Goal: Entertainment & Leisure: Browse casually

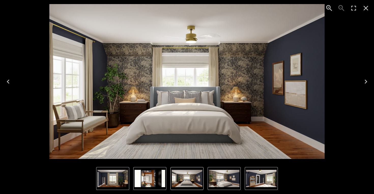
scroll to position [542, 0]
click at [363, 10] on icon "Close" at bounding box center [365, 8] width 5 height 5
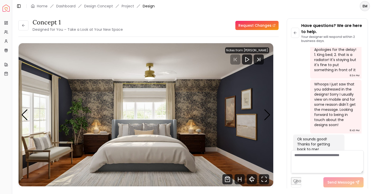
click at [20, 20] on div "concept 1 Designed for You – Take a Look at Your New Space" at bounding box center [70, 25] width 104 height 14
click at [22, 29] on button at bounding box center [23, 25] width 10 height 10
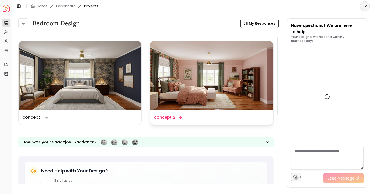
scroll to position [546, 0]
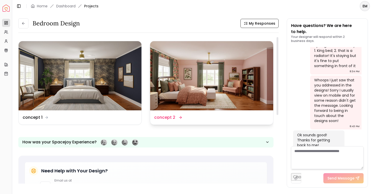
click at [194, 83] on img at bounding box center [211, 75] width 123 height 69
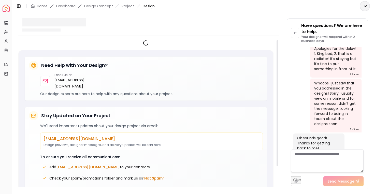
scroll to position [542, 0]
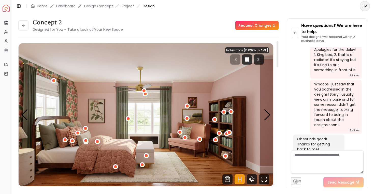
click at [240, 177] on icon "Hotspots Toggle" at bounding box center [239, 179] width 10 height 10
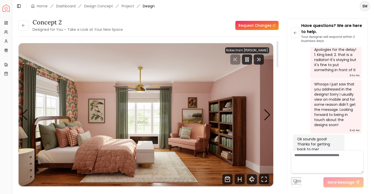
click at [262, 107] on img "1 / 5" at bounding box center [146, 114] width 254 height 143
click at [250, 58] on icon "Pause" at bounding box center [247, 59] width 6 height 6
click at [238, 156] on img "1 / 5" at bounding box center [146, 114] width 254 height 143
click at [266, 178] on icon "Fullscreen" at bounding box center [265, 177] width 1 height 1
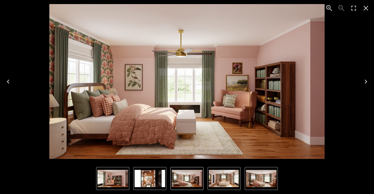
click at [266, 178] on img "3 of 5" at bounding box center [261, 178] width 30 height 17
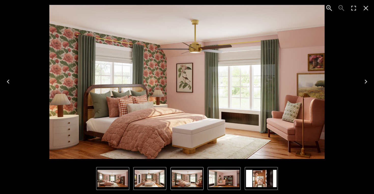
click at [367, 85] on icon "Next" at bounding box center [365, 82] width 8 height 8
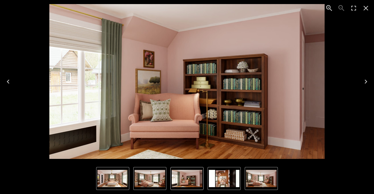
click at [367, 85] on icon "Next" at bounding box center [365, 82] width 8 height 8
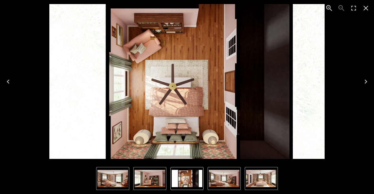
click at [367, 85] on icon "Next" at bounding box center [365, 82] width 8 height 8
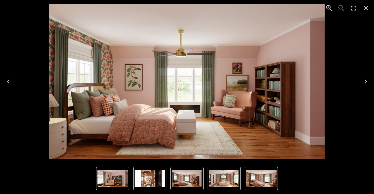
click at [367, 85] on icon "Next" at bounding box center [365, 82] width 8 height 8
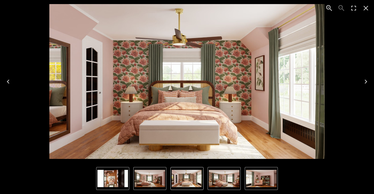
click at [368, 80] on icon "Next" at bounding box center [365, 82] width 8 height 8
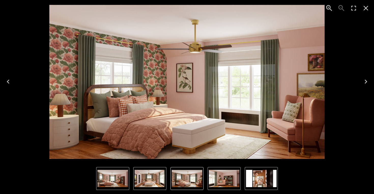
click at [368, 80] on icon "Next" at bounding box center [365, 82] width 8 height 8
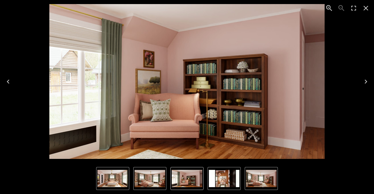
click at [368, 80] on icon "Next" at bounding box center [365, 82] width 8 height 8
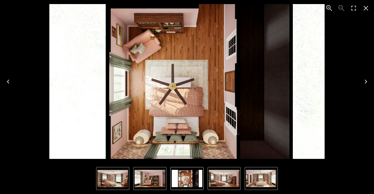
click at [368, 80] on icon "Next" at bounding box center [365, 82] width 8 height 8
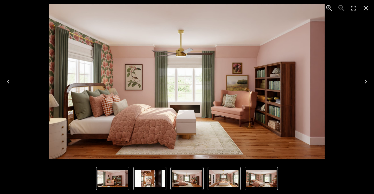
click at [368, 80] on icon "Next" at bounding box center [365, 82] width 8 height 8
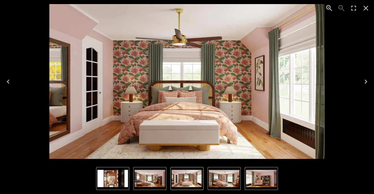
click at [368, 80] on icon "Next" at bounding box center [365, 82] width 8 height 8
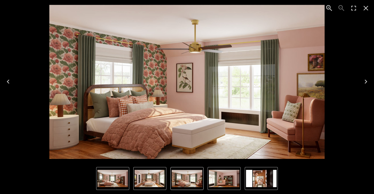
click at [368, 82] on icon "Next" at bounding box center [365, 82] width 8 height 8
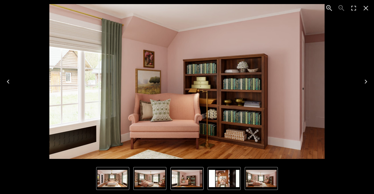
click at [368, 82] on icon "Next" at bounding box center [365, 82] width 8 height 8
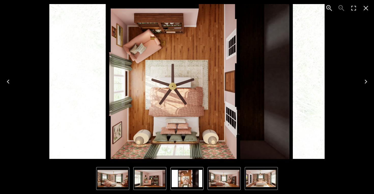
click at [368, 82] on icon "Next" at bounding box center [365, 82] width 8 height 8
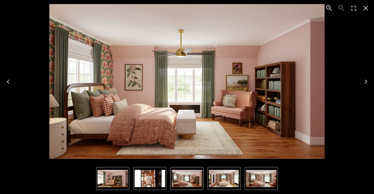
click at [368, 82] on icon "Next" at bounding box center [365, 82] width 8 height 8
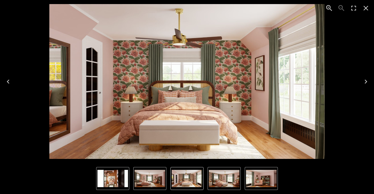
click at [368, 82] on icon "Next" at bounding box center [365, 82] width 8 height 8
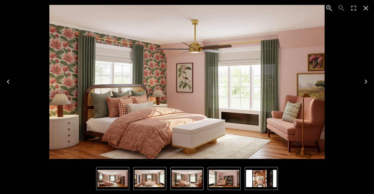
click at [368, 82] on icon "Next" at bounding box center [365, 82] width 8 height 8
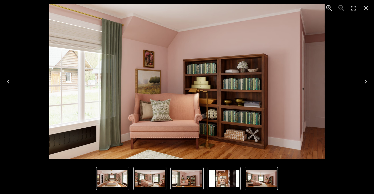
click at [364, 82] on icon "Next" at bounding box center [365, 82] width 8 height 8
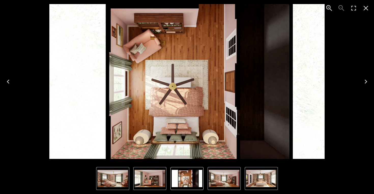
click at [366, 8] on icon "Close" at bounding box center [365, 8] width 5 height 5
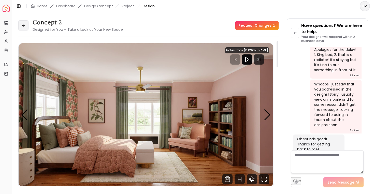
click at [27, 27] on button at bounding box center [23, 25] width 10 height 10
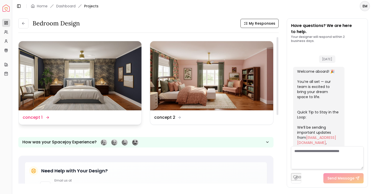
scroll to position [546, 0]
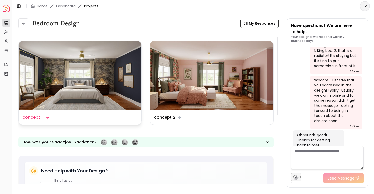
click at [103, 73] on img at bounding box center [80, 75] width 123 height 69
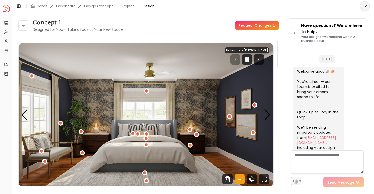
scroll to position [542, 0]
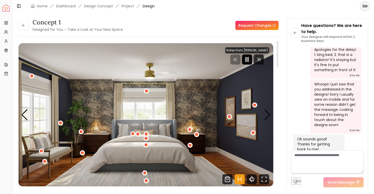
click at [248, 59] on rect "Pause" at bounding box center [247, 59] width 1 height 4
click at [240, 178] on icon "Hotspots Toggle" at bounding box center [239, 179] width 10 height 10
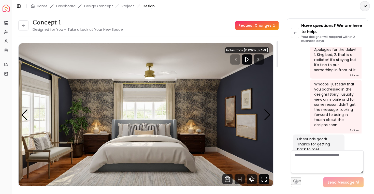
click at [262, 181] on icon "Fullscreen" at bounding box center [264, 179] width 10 height 10
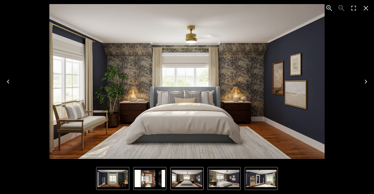
click at [368, 80] on icon "Next" at bounding box center [365, 82] width 8 height 8
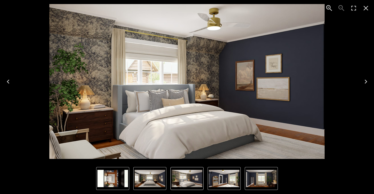
click at [368, 80] on icon "Next" at bounding box center [365, 82] width 8 height 8
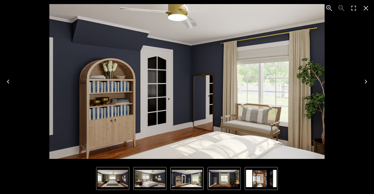
click at [368, 80] on icon "Next" at bounding box center [365, 82] width 8 height 8
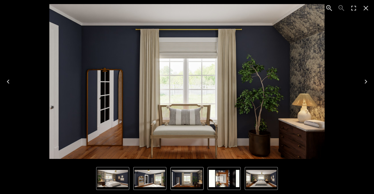
click at [368, 80] on icon "Next" at bounding box center [365, 82] width 8 height 8
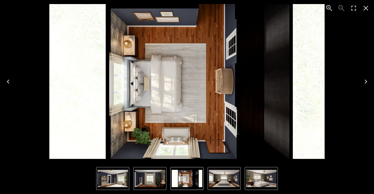
click at [368, 80] on icon "Next" at bounding box center [365, 82] width 8 height 8
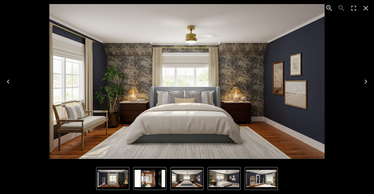
click at [368, 80] on icon "Next" at bounding box center [365, 82] width 8 height 8
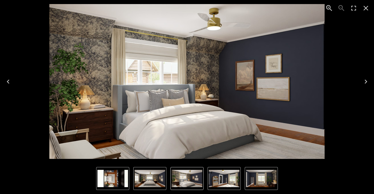
click at [368, 80] on icon "Next" at bounding box center [365, 82] width 8 height 8
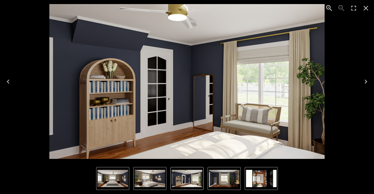
click at [368, 80] on icon "Next" at bounding box center [365, 82] width 8 height 8
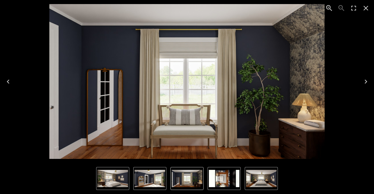
click at [368, 80] on icon "Next" at bounding box center [365, 82] width 8 height 8
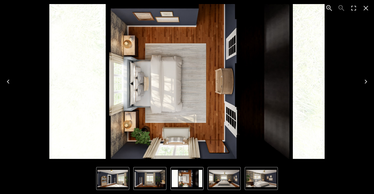
click at [34, 21] on div "5 of 5" at bounding box center [186, 81] width 365 height 155
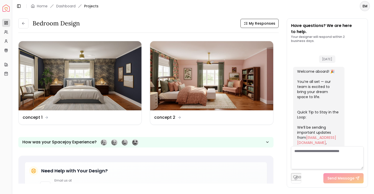
scroll to position [546, 0]
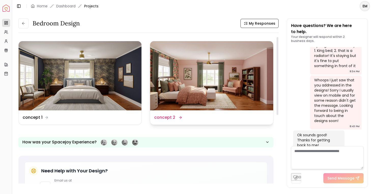
click at [190, 84] on img at bounding box center [211, 75] width 123 height 69
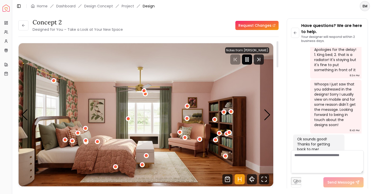
click at [246, 58] on rect "Pause" at bounding box center [245, 59] width 1 height 4
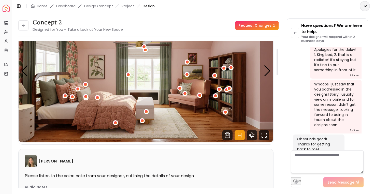
scroll to position [51, 0]
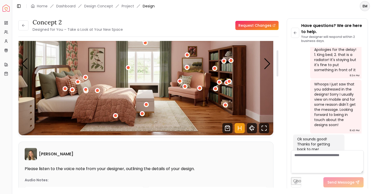
click at [238, 127] on icon "Hotspots Toggle" at bounding box center [239, 128] width 10 height 10
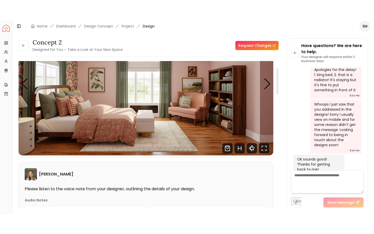
scroll to position [0, 0]
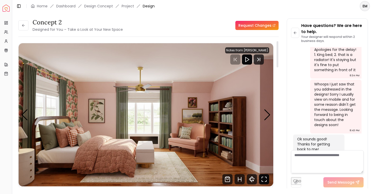
click at [266, 177] on icon "Fullscreen" at bounding box center [264, 179] width 10 height 10
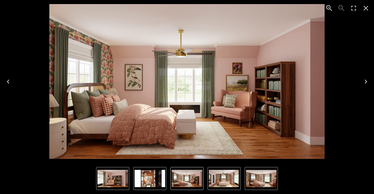
click at [353, 6] on icon "Enter Fullscreen" at bounding box center [353, 8] width 8 height 8
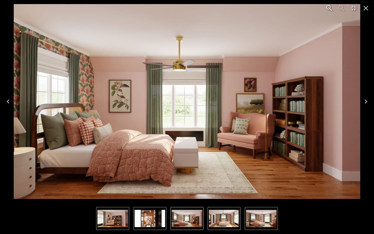
click at [364, 100] on icon "Next" at bounding box center [365, 101] width 8 height 8
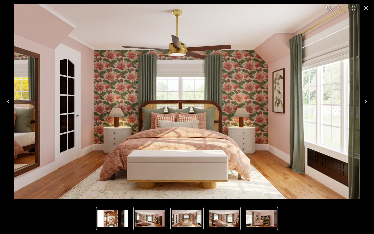
click at [366, 101] on icon "Next" at bounding box center [365, 101] width 3 height 4
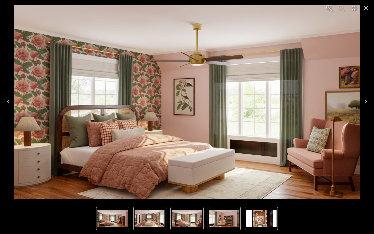
click at [363, 99] on icon "Next" at bounding box center [365, 101] width 8 height 8
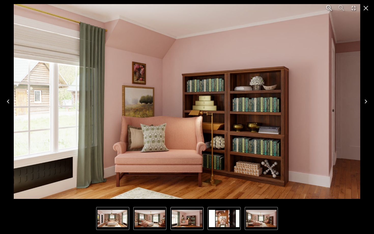
click at [9, 102] on icon "Previous" at bounding box center [8, 101] width 8 height 8
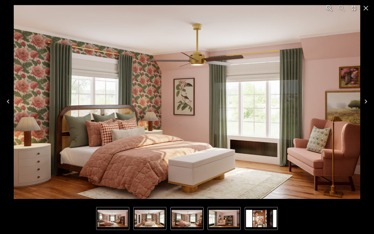
click at [364, 104] on icon "Next" at bounding box center [365, 101] width 8 height 8
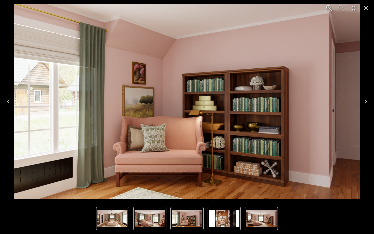
click at [367, 100] on icon "Next" at bounding box center [365, 101] width 8 height 8
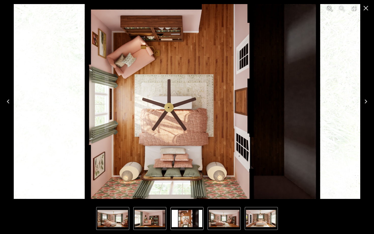
click at [367, 100] on icon "Next" at bounding box center [365, 101] width 8 height 8
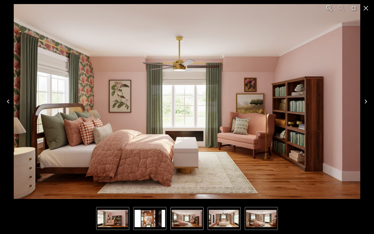
click at [366, 100] on icon "Next" at bounding box center [365, 101] width 8 height 8
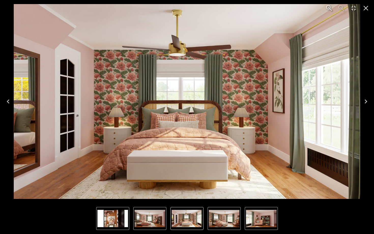
click at [366, 100] on icon "Next" at bounding box center [365, 101] width 8 height 8
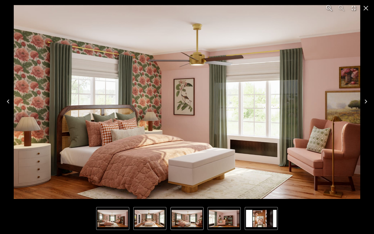
click at [366, 100] on icon "Next" at bounding box center [365, 101] width 8 height 8
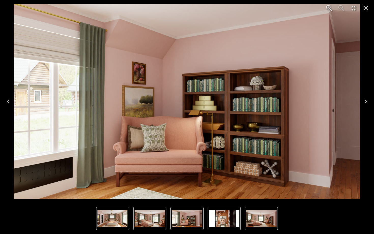
click at [366, 100] on icon "Next" at bounding box center [365, 101] width 8 height 8
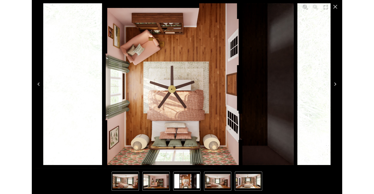
scroll to position [542, 0]
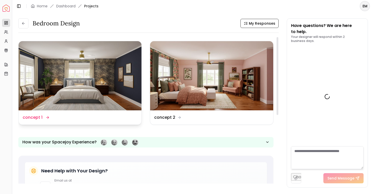
click at [49, 81] on img at bounding box center [80, 75] width 123 height 69
click at [51, 87] on img at bounding box center [80, 75] width 123 height 69
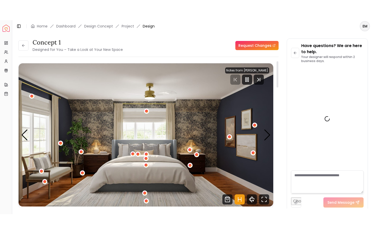
scroll to position [542, 0]
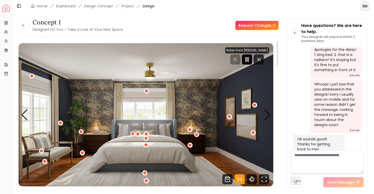
click at [250, 61] on icon "Pause" at bounding box center [247, 59] width 6 height 6
click at [239, 176] on icon "Hotspots Toggle" at bounding box center [239, 179] width 10 height 10
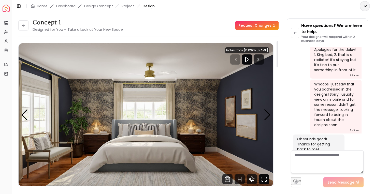
click at [262, 175] on icon "Fullscreen" at bounding box center [264, 179] width 10 height 10
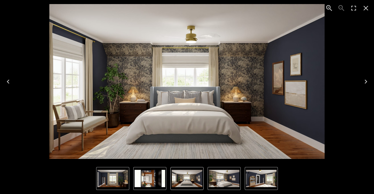
click at [353, 10] on icon "Enter Fullscreen" at bounding box center [353, 8] width 8 height 8
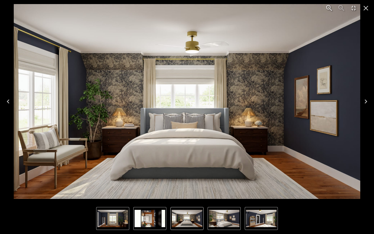
click at [365, 106] on button "Next" at bounding box center [365, 101] width 16 height 20
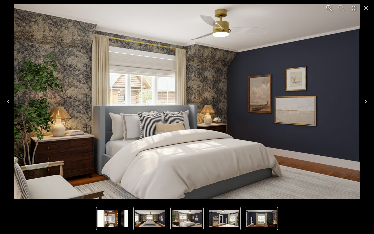
click at [365, 106] on button "Next" at bounding box center [365, 101] width 16 height 20
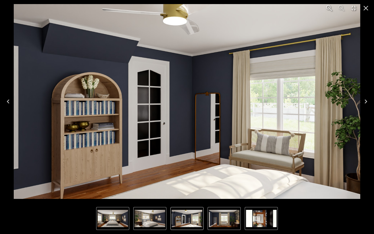
click at [365, 106] on button "Next" at bounding box center [365, 101] width 16 height 20
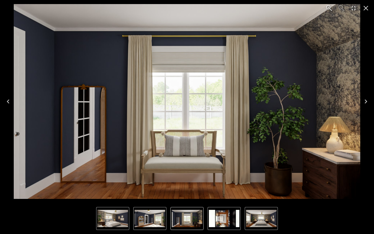
click at [365, 106] on button "Next" at bounding box center [365, 101] width 16 height 20
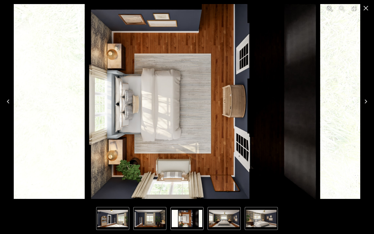
click at [364, 99] on icon "Next" at bounding box center [365, 101] width 8 height 8
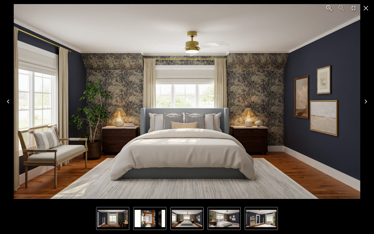
click at [364, 99] on icon "Next" at bounding box center [365, 101] width 8 height 8
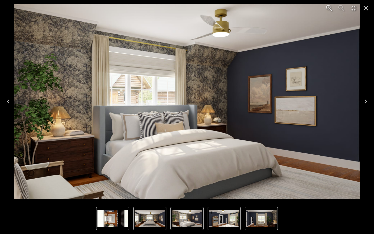
click at [364, 99] on icon "Next" at bounding box center [365, 101] width 8 height 8
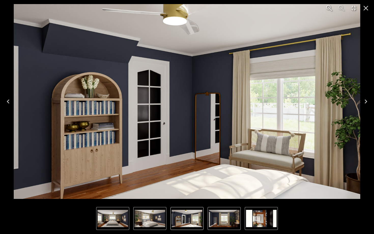
click at [364, 99] on icon "Next" at bounding box center [365, 101] width 8 height 8
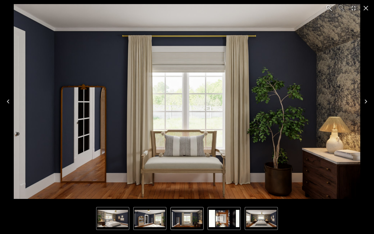
click at [364, 99] on icon "Next" at bounding box center [365, 101] width 8 height 8
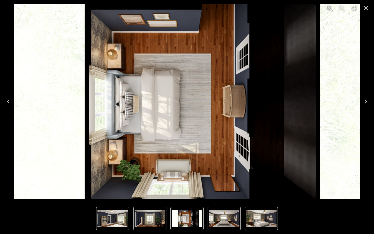
click at [364, 99] on icon "Next" at bounding box center [365, 101] width 8 height 8
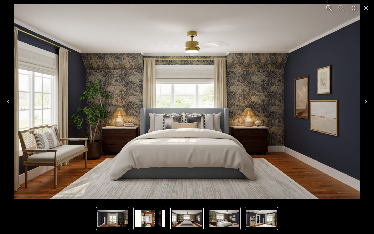
click at [366, 8] on icon "Close" at bounding box center [365, 8] width 8 height 8
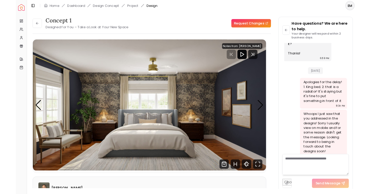
scroll to position [542, 0]
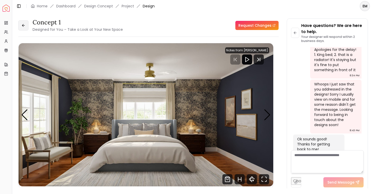
click at [26, 25] on button at bounding box center [23, 25] width 10 height 10
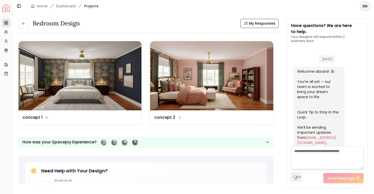
scroll to position [546, 0]
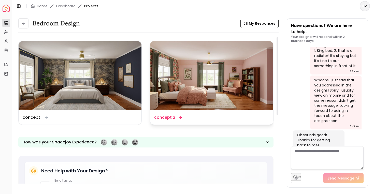
click at [213, 70] on img at bounding box center [211, 75] width 123 height 69
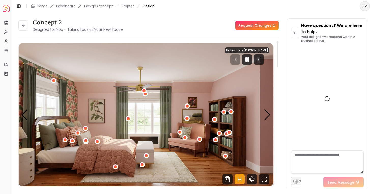
scroll to position [542, 0]
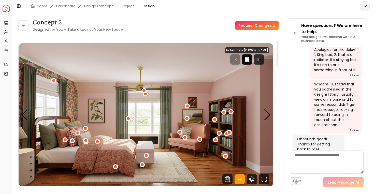
click at [250, 57] on icon "Pause" at bounding box center [247, 59] width 6 height 6
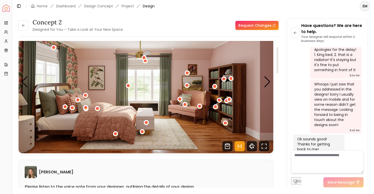
scroll to position [34, 0]
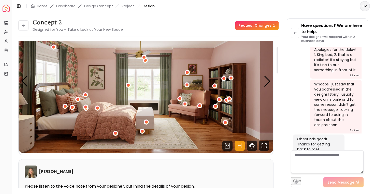
click at [239, 147] on icon "Hotspots Toggle" at bounding box center [239, 146] width 10 height 10
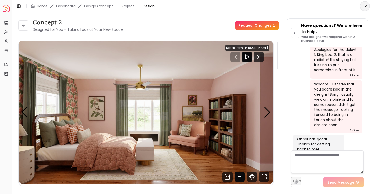
scroll to position [1, 0]
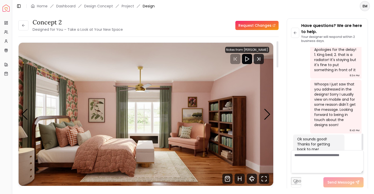
click at [265, 104] on img "1 / 5" at bounding box center [146, 114] width 254 height 143
click at [265, 109] on div "Next slide" at bounding box center [267, 114] width 7 height 11
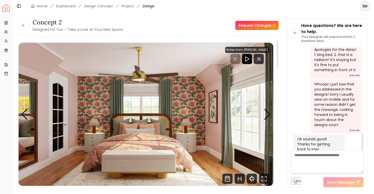
drag, startPoint x: 265, startPoint y: 109, endPoint x: 250, endPoint y: 118, distance: 17.8
click at [249, 118] on div "Carousel" at bounding box center [146, 114] width 254 height 143
click at [266, 117] on div "Next slide" at bounding box center [267, 114] width 7 height 11
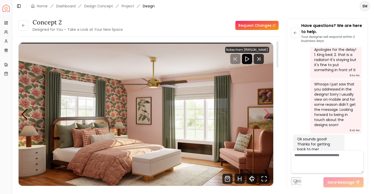
click at [266, 117] on div "Next slide" at bounding box center [267, 114] width 7 height 11
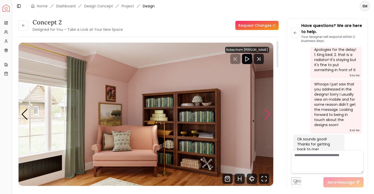
click at [266, 117] on div "Next slide" at bounding box center [267, 114] width 7 height 11
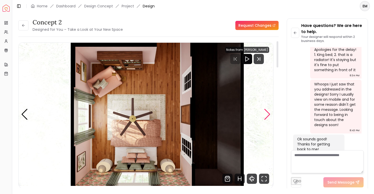
click at [266, 117] on div "Next slide" at bounding box center [267, 114] width 7 height 11
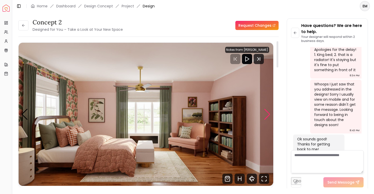
click at [266, 118] on div "Next slide" at bounding box center [267, 114] width 7 height 11
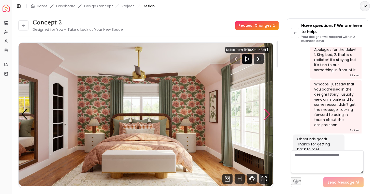
click at [266, 119] on div "Next slide" at bounding box center [267, 114] width 7 height 11
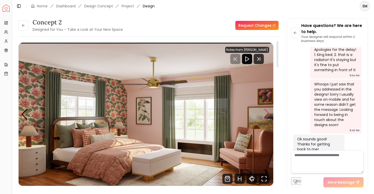
click at [266, 119] on div "Next slide" at bounding box center [267, 114] width 7 height 11
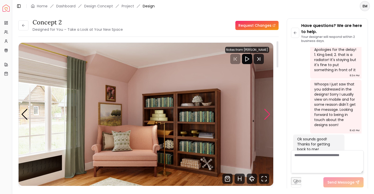
click at [266, 119] on div "Next slide" at bounding box center [267, 114] width 7 height 11
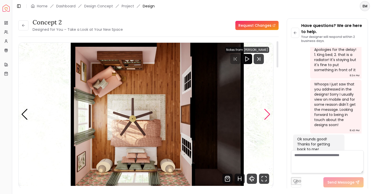
click at [266, 119] on div "Next slide" at bounding box center [267, 114] width 7 height 11
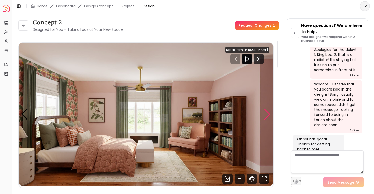
click at [266, 119] on div "Next slide" at bounding box center [267, 114] width 7 height 11
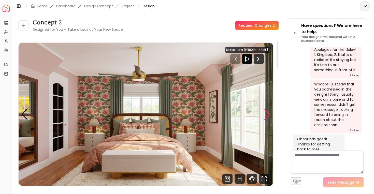
click at [266, 119] on div "Next slide" at bounding box center [267, 114] width 7 height 11
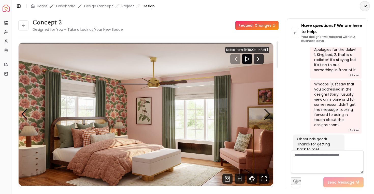
scroll to position [17, 0]
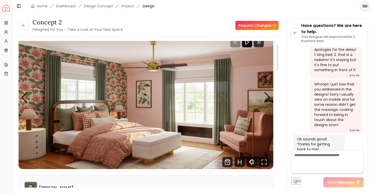
click at [262, 94] on img "3 / 5" at bounding box center [146, 97] width 254 height 143
click at [264, 95] on div "Next slide" at bounding box center [267, 97] width 7 height 11
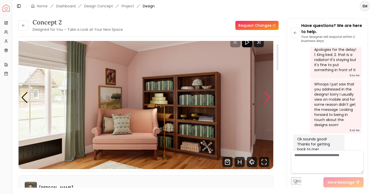
click at [264, 95] on div "Next slide" at bounding box center [267, 97] width 7 height 11
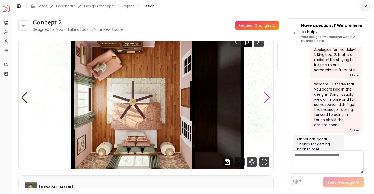
click at [264, 95] on div "Next slide" at bounding box center [267, 97] width 7 height 11
